Goal: Transaction & Acquisition: Purchase product/service

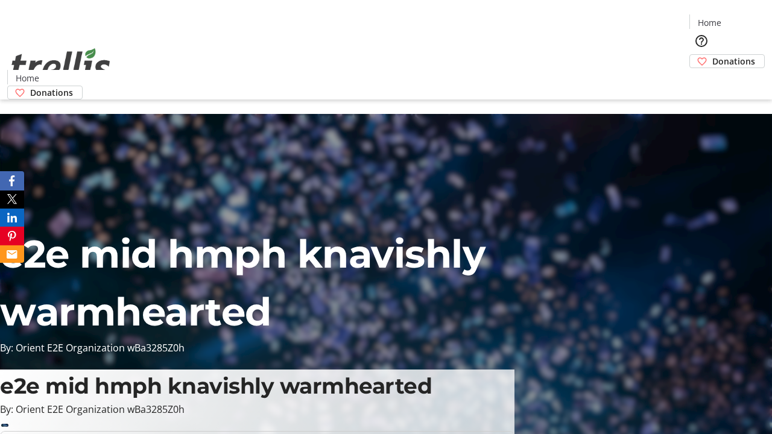
click at [712, 55] on span "Donations" at bounding box center [733, 61] width 43 height 13
